Goal: Navigation & Orientation: Find specific page/section

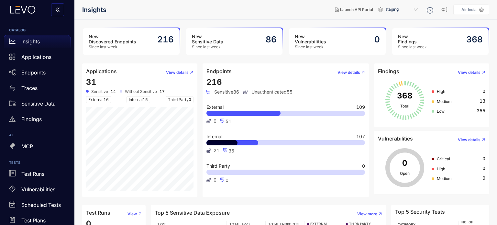
click at [165, 40] on h2 "216" at bounding box center [165, 40] width 17 height 10
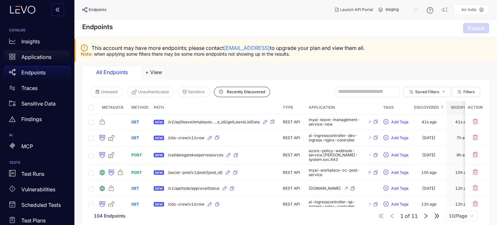
click at [45, 61] on div "Applications" at bounding box center [37, 57] width 67 height 13
